Goal: Transaction & Acquisition: Register for event/course

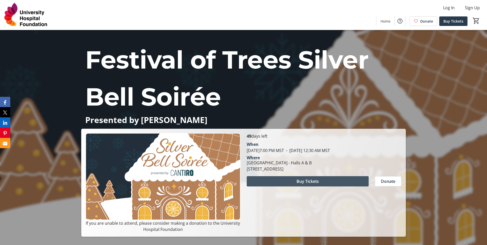
click at [302, 184] on span "Buy Tickets" at bounding box center [308, 181] width 22 height 6
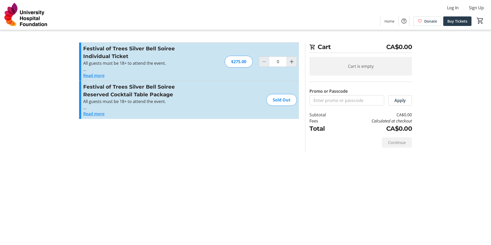
click at [292, 56] on div "Festival of Trees Silver Bell Soiree Individual Ticket All guests must be 18+ t…" at bounding box center [189, 62] width 220 height 38
click at [291, 59] on mat-icon "Increment by one" at bounding box center [292, 62] width 6 height 6
type input "2"
